Goal: Task Accomplishment & Management: Manage account settings

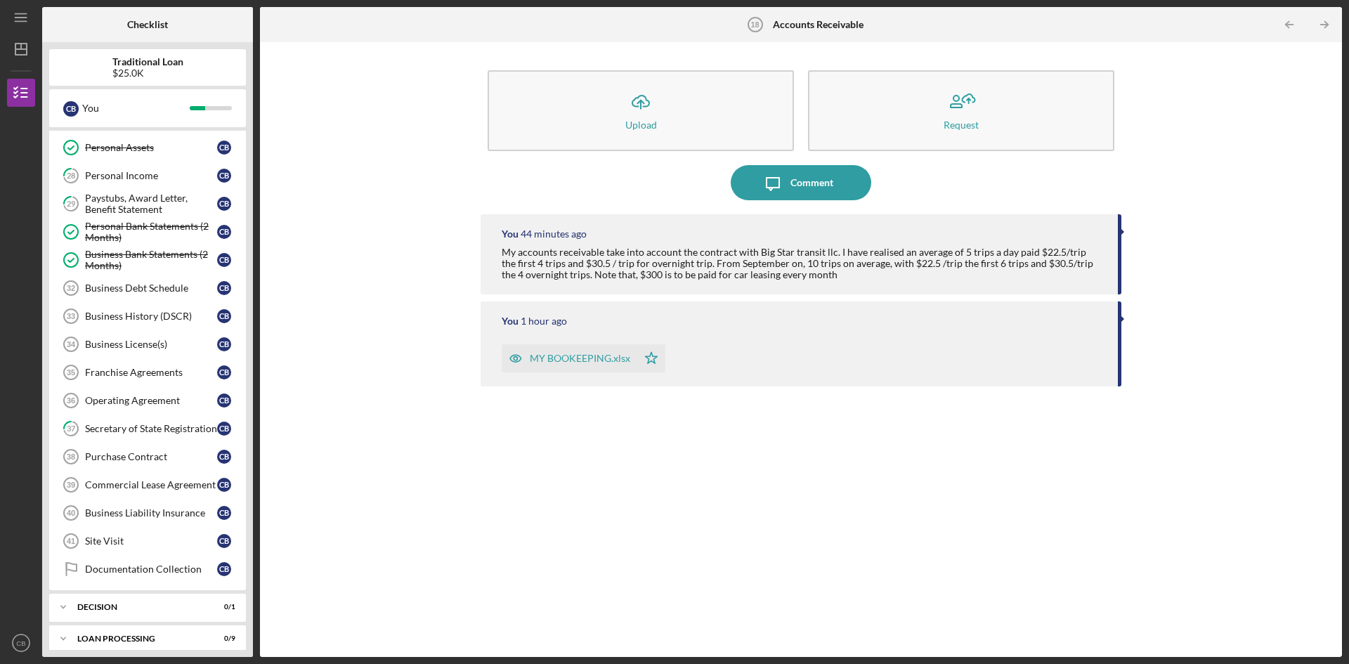
scroll to position [633, 0]
click at [27, 640] on icon "CB" at bounding box center [21, 643] width 28 height 35
click at [50, 612] on link "Logout" at bounding box center [85, 609] width 155 height 29
